Goal: Navigation & Orientation: Find specific page/section

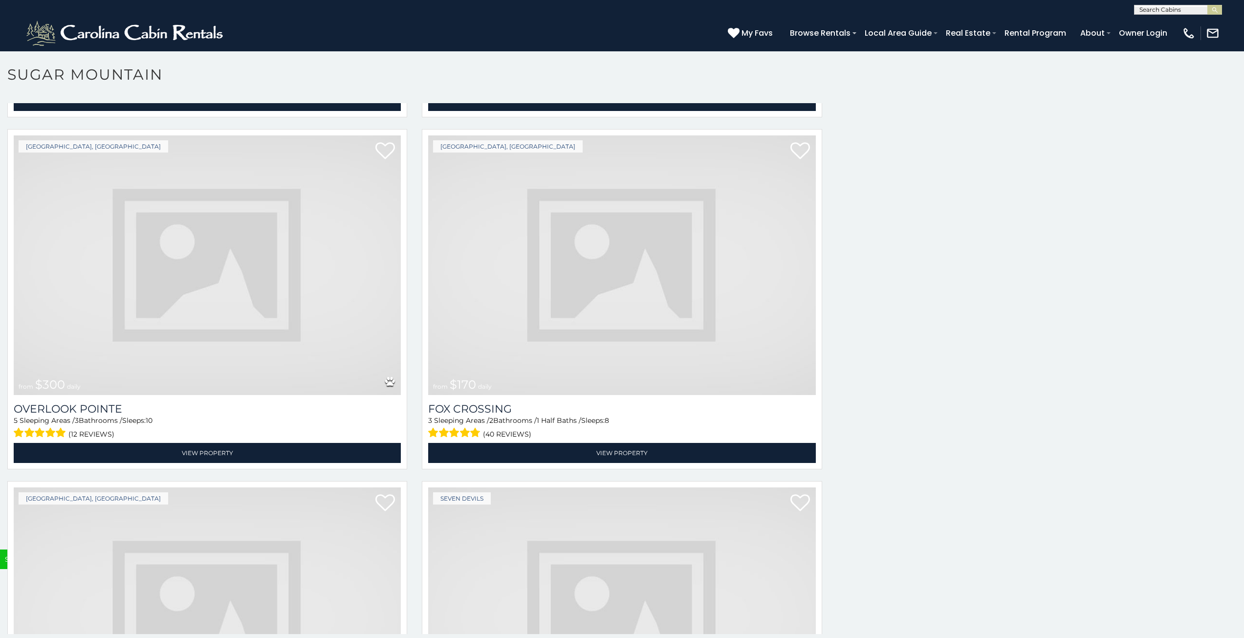
scroll to position [4077, 0]
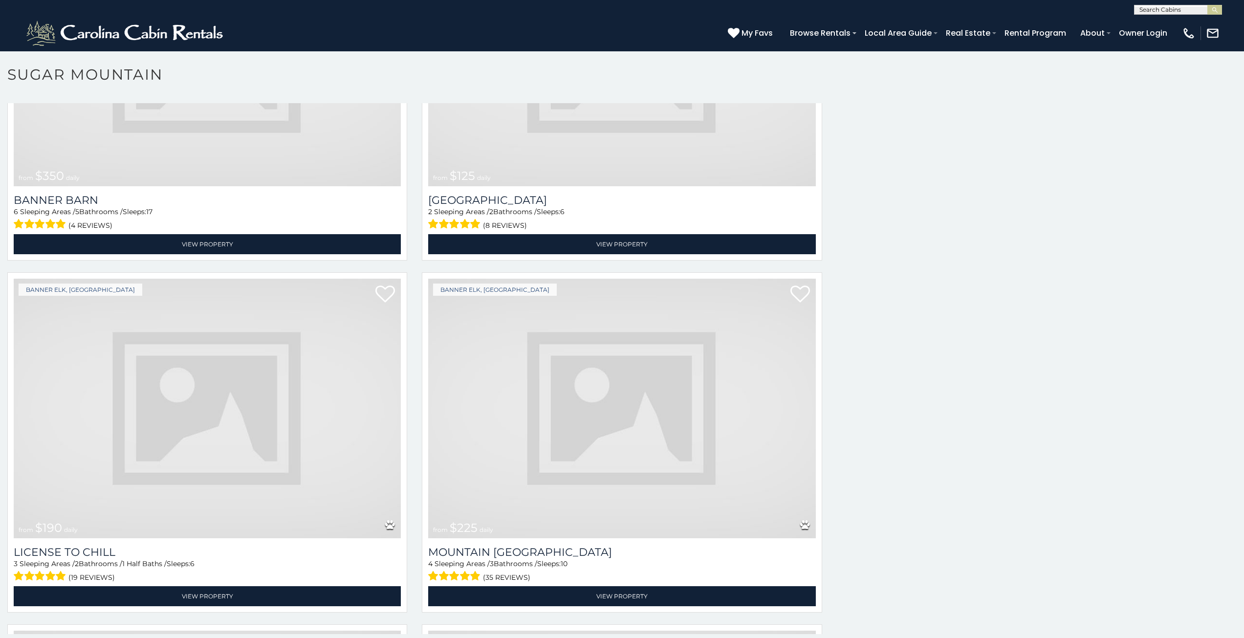
click at [35, 356] on img at bounding box center [207, 409] width 387 height 260
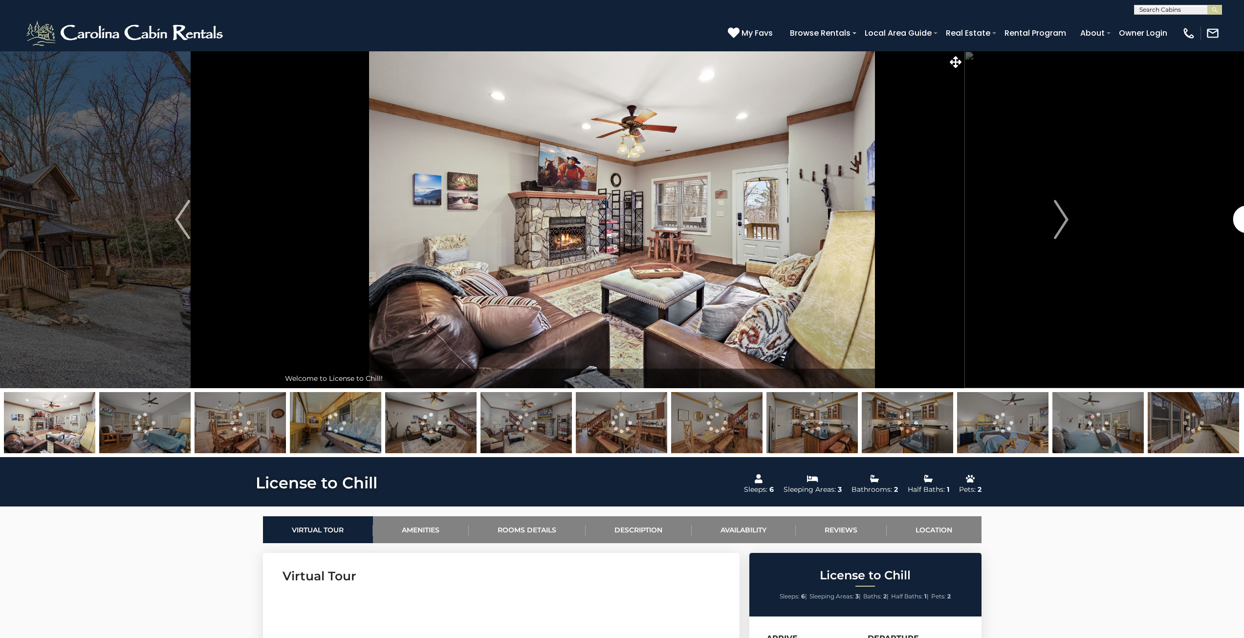
scroll to position [40, 0]
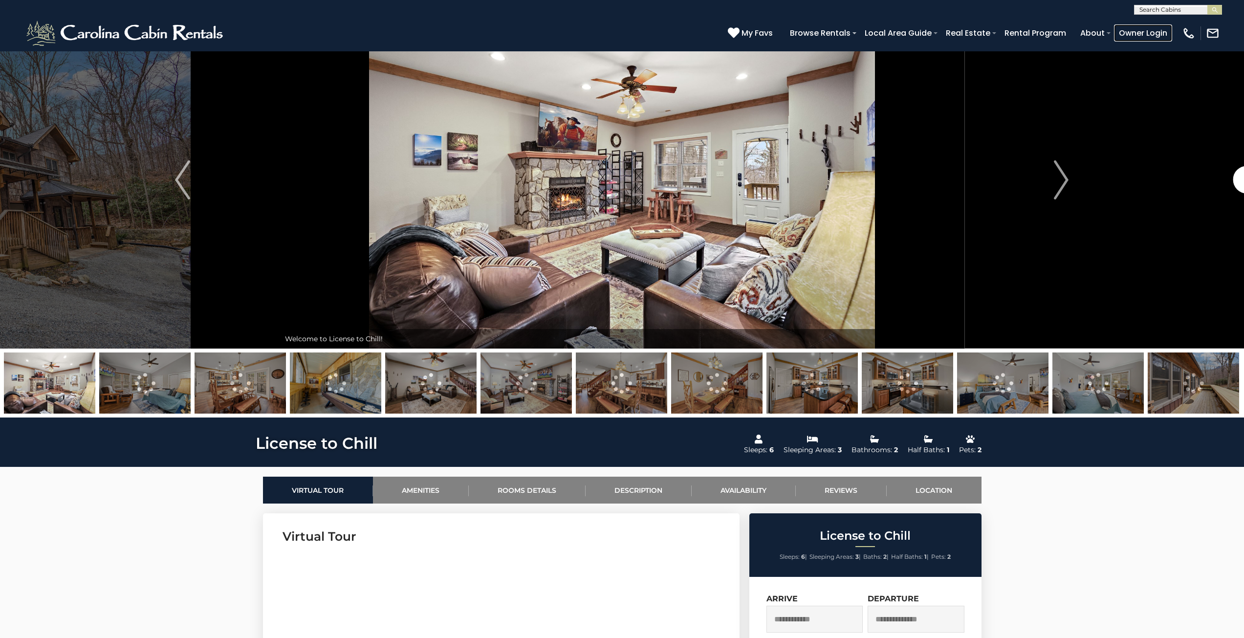
click at [1167, 30] on link "Owner Login" at bounding box center [1143, 32] width 58 height 17
